Goal: Task Accomplishment & Management: Manage account settings

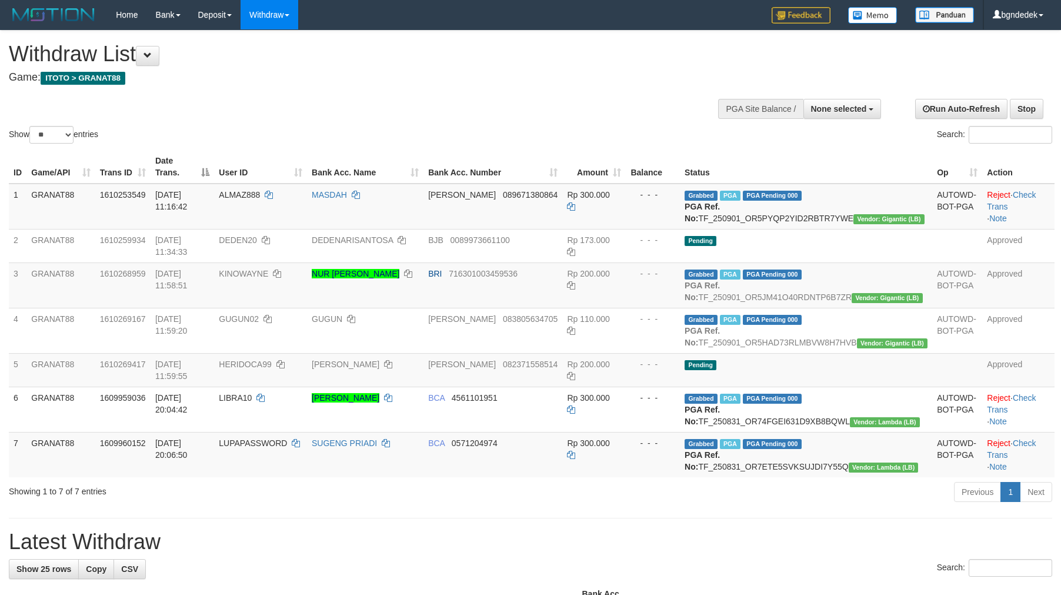
select select
select select "**"
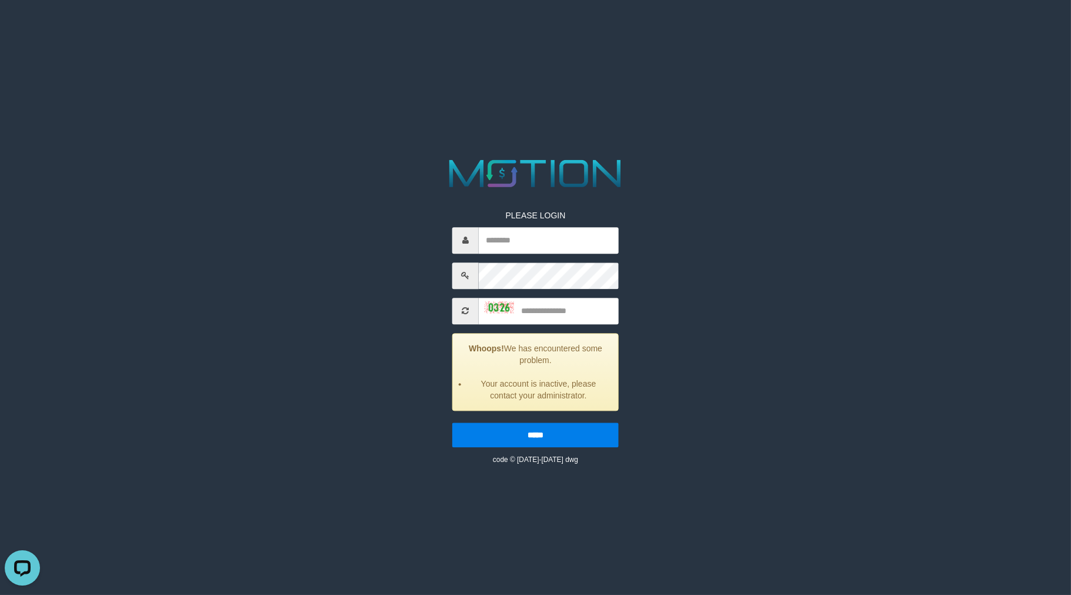
click at [820, 29] on html "PLEASE LOGIN Whoops! We has encountered some problem. Your account is inactive,…" at bounding box center [535, 14] width 1071 height 29
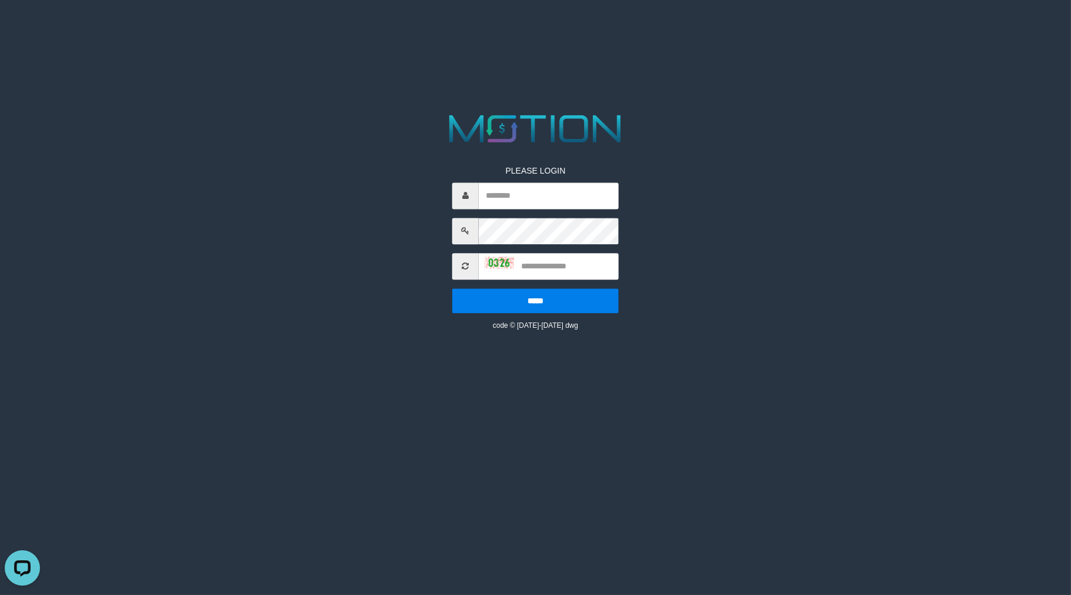
click at [463, 268] on icon at bounding box center [465, 266] width 7 height 8
click at [465, 257] on span at bounding box center [465, 266] width 26 height 26
click at [461, 119] on img at bounding box center [536, 128] width 188 height 37
click at [465, 271] on span at bounding box center [465, 266] width 26 height 26
click at [465, 268] on icon at bounding box center [465, 266] width 7 height 8
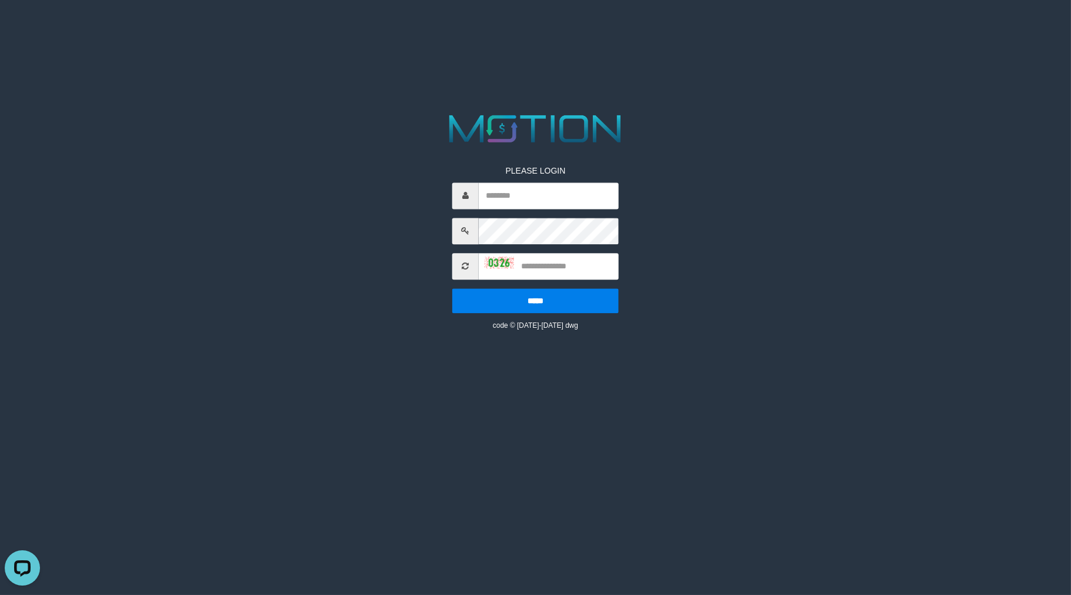
click at [465, 264] on icon at bounding box center [465, 266] width 7 height 8
click at [487, 260] on img at bounding box center [499, 262] width 29 height 12
click at [484, 269] on input "text" at bounding box center [549, 266] width 140 height 26
click at [489, 259] on div at bounding box center [499, 262] width 29 height 12
drag, startPoint x: 497, startPoint y: 255, endPoint x: 491, endPoint y: 255, distance: 6.5
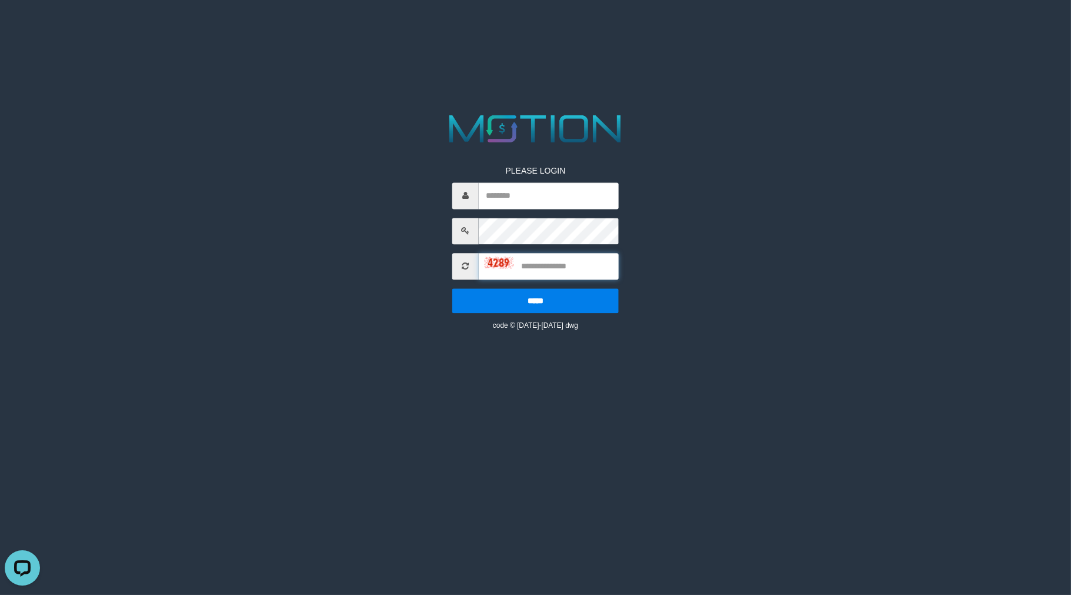
click at [497, 256] on input "text" at bounding box center [549, 266] width 140 height 26
click at [491, 256] on div at bounding box center [499, 262] width 29 height 12
drag, startPoint x: 491, startPoint y: 255, endPoint x: 484, endPoint y: 255, distance: 6.5
click at [489, 255] on div at bounding box center [535, 266] width 166 height 26
click at [484, 255] on input "text" at bounding box center [549, 266] width 140 height 26
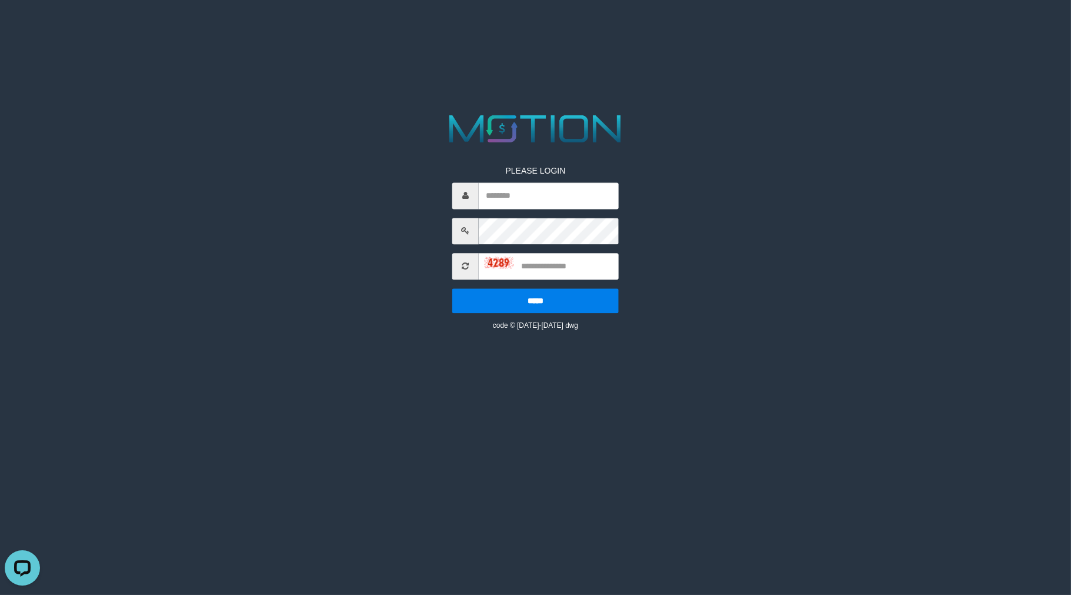
click at [490, 256] on img at bounding box center [499, 262] width 29 height 12
drag, startPoint x: 434, startPoint y: 266, endPoint x: 472, endPoint y: 271, distance: 37.9
click at [449, 271] on div "PLEASE LOGIN ***** code © [DATE]-[DATE] dwg" at bounding box center [536, 220] width 554 height 221
click at [462, 262] on icon at bounding box center [465, 266] width 7 height 8
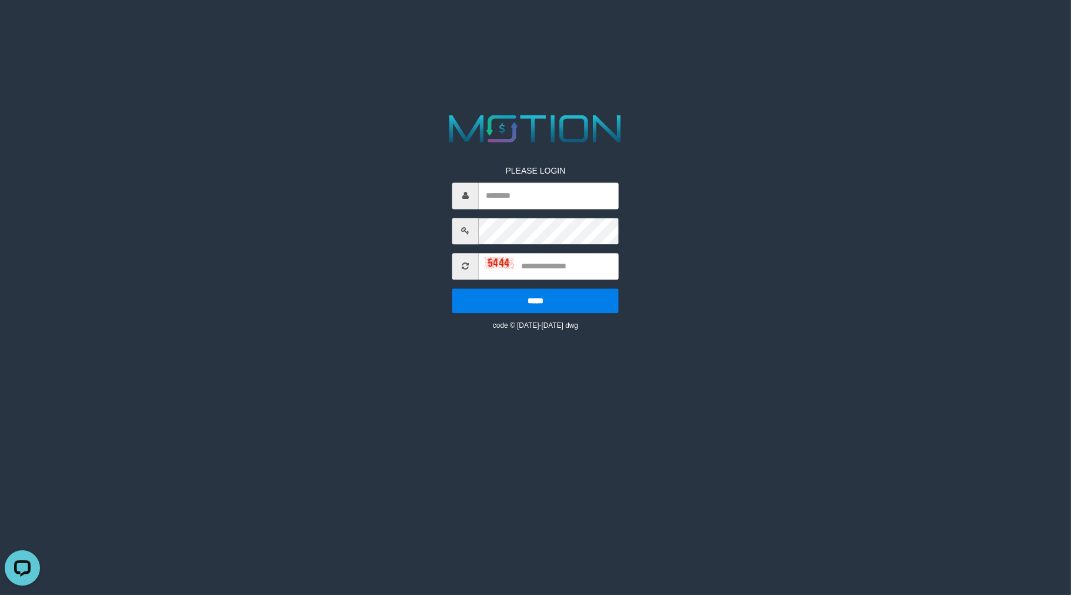
click at [462, 262] on icon at bounding box center [465, 266] width 7 height 8
drag, startPoint x: 461, startPoint y: 263, endPoint x: 468, endPoint y: 265, distance: 6.9
click at [462, 263] on icon at bounding box center [465, 266] width 7 height 8
click at [468, 265] on icon at bounding box center [465, 266] width 7 height 8
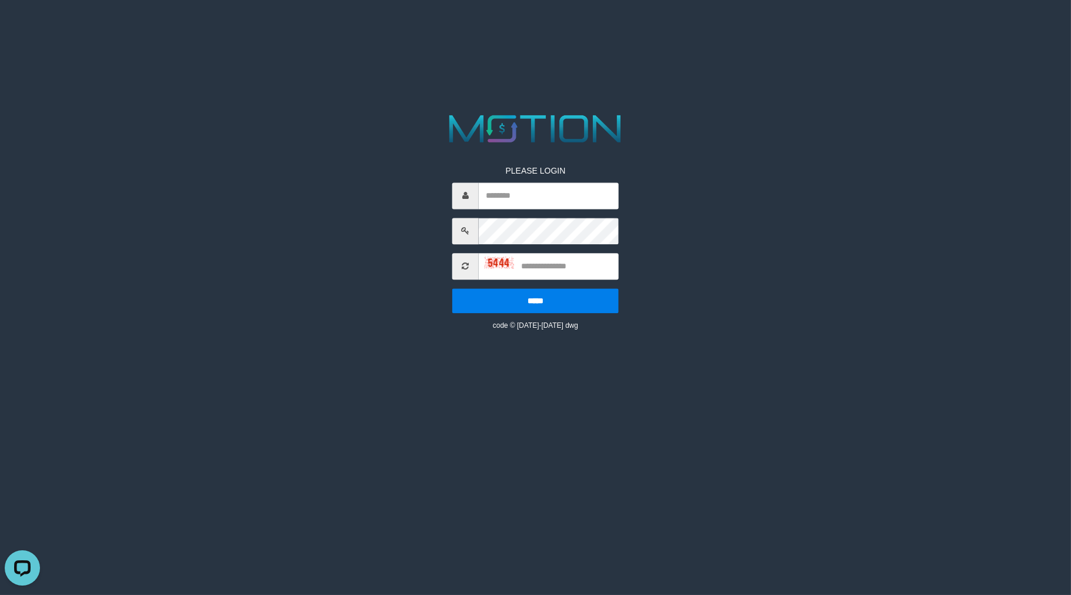
click at [468, 265] on icon at bounding box center [465, 266] width 7 height 8
click at [507, 256] on input "text" at bounding box center [549, 266] width 140 height 26
click at [525, 265] on input "text" at bounding box center [549, 266] width 140 height 26
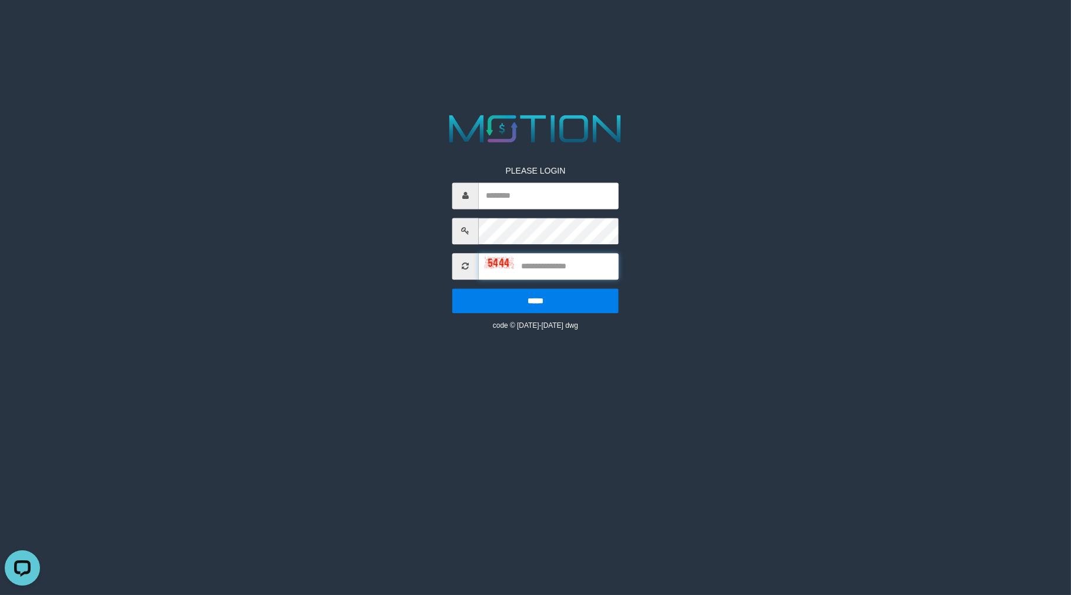
drag, startPoint x: 525, startPoint y: 265, endPoint x: 542, endPoint y: 268, distance: 17.4
click at [534, 267] on input "text" at bounding box center [549, 266] width 140 height 26
click at [542, 268] on input "text" at bounding box center [549, 266] width 140 height 26
click at [544, 268] on input "text" at bounding box center [549, 266] width 140 height 26
drag, startPoint x: 475, startPoint y: 265, endPoint x: 487, endPoint y: 265, distance: 11.8
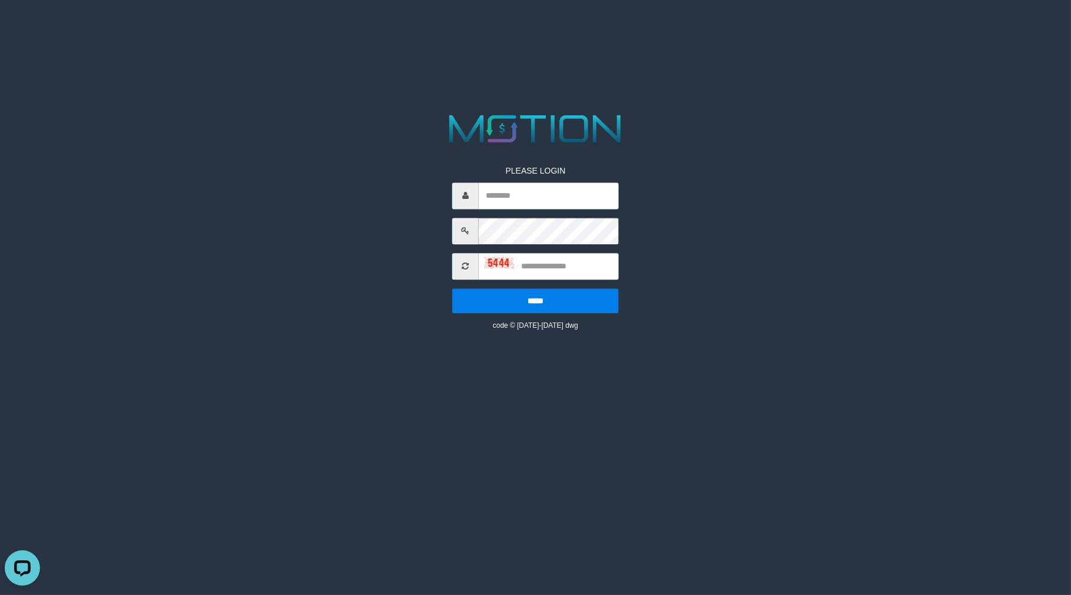
click at [477, 265] on span at bounding box center [465, 266] width 26 height 26
click at [487, 265] on img at bounding box center [499, 262] width 29 height 12
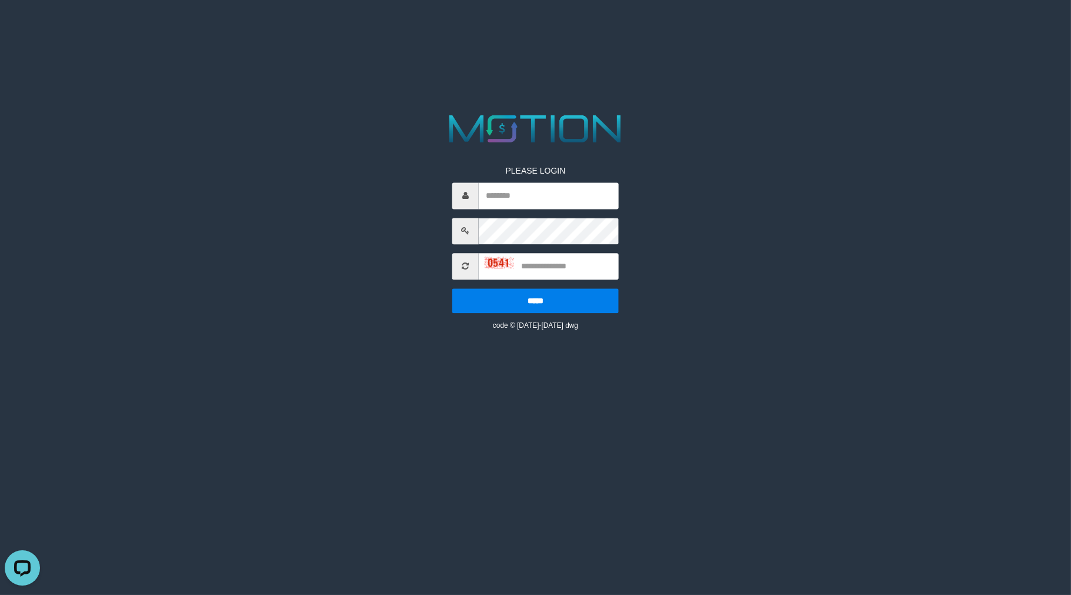
click at [401, 314] on div "PLEASE LOGIN ***** code © [DATE]-[DATE] dwg" at bounding box center [536, 220] width 554 height 221
drag, startPoint x: 827, startPoint y: 230, endPoint x: 933, endPoint y: 230, distance: 106.5
click at [827, 29] on html "PLEASE LOGIN ***** code © [DATE]-[DATE] dwg" at bounding box center [535, 14] width 1071 height 29
click at [535, 29] on html "PLEASE LOGIN ***** code © [DATE]-[DATE] dwg" at bounding box center [535, 14] width 1071 height 29
drag, startPoint x: 0, startPoint y: 0, endPoint x: 467, endPoint y: 61, distance: 470.4
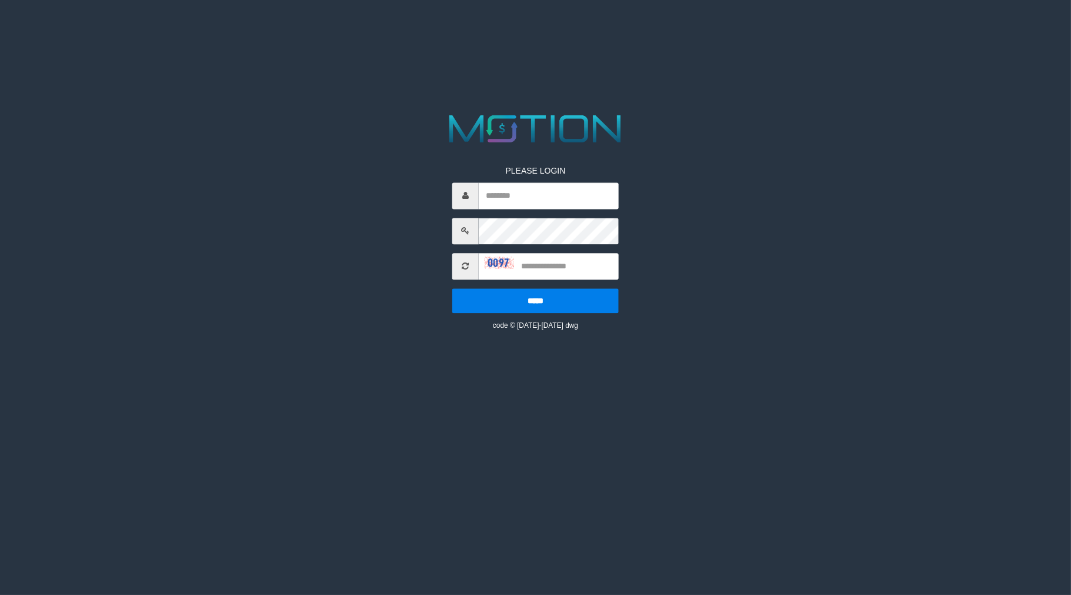
click at [467, 29] on html "PLEASE LOGIN ***** code © [DATE]-[DATE] dwg" at bounding box center [535, 14] width 1071 height 29
click at [909, 29] on html "PLEASE LOGIN ***** code © [DATE]-[DATE] dwg" at bounding box center [535, 14] width 1071 height 29
